Goal: Use online tool/utility: Utilize a website feature to perform a specific function

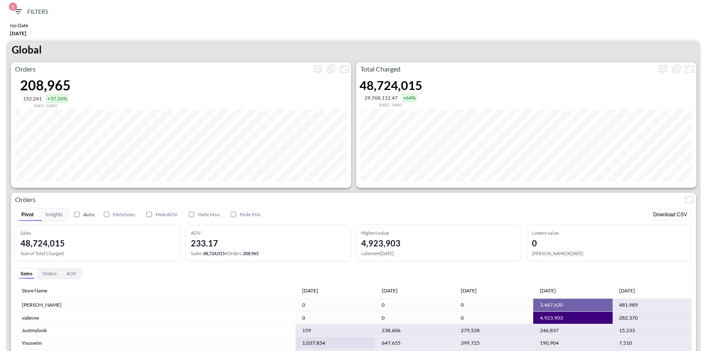
scroll to position [2028, 0]
click at [667, 68] on icon "more" at bounding box center [663, 69] width 8 height 8
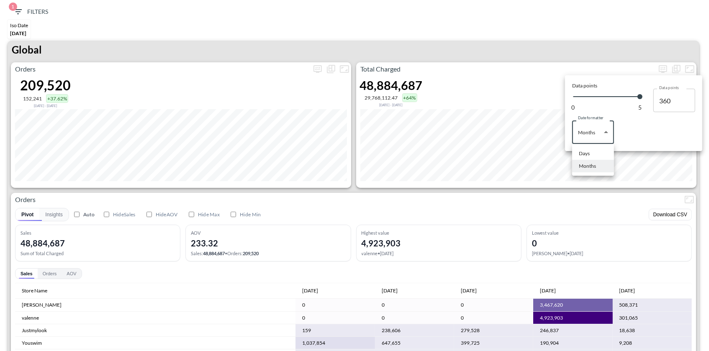
click at [603, 124] on body "BI.P.EYE, Interactive Analytics Dashboards 1 Filters Iso Date [DATE] Global Ord…" at bounding box center [354, 175] width 709 height 351
click at [596, 156] on li "Days" at bounding box center [593, 153] width 42 height 13
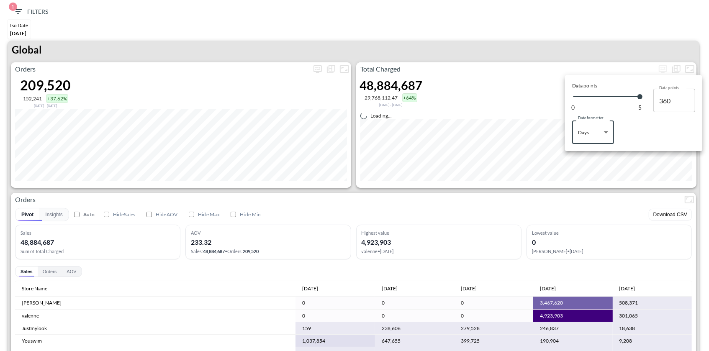
type input "Days"
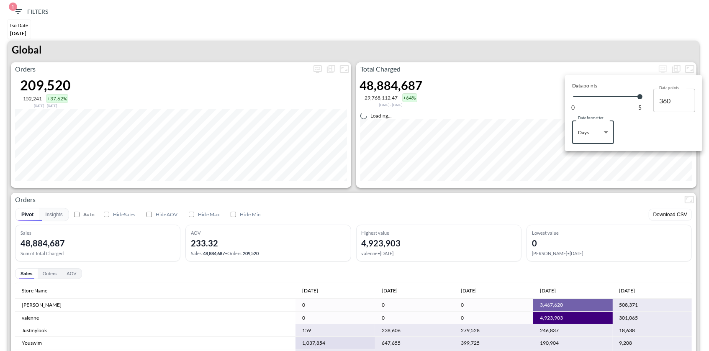
click at [639, 57] on div at bounding box center [354, 175] width 709 height 351
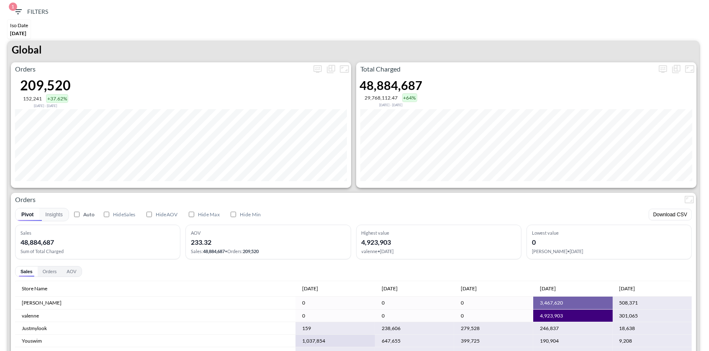
type input "124"
